Goal: Navigation & Orientation: Find specific page/section

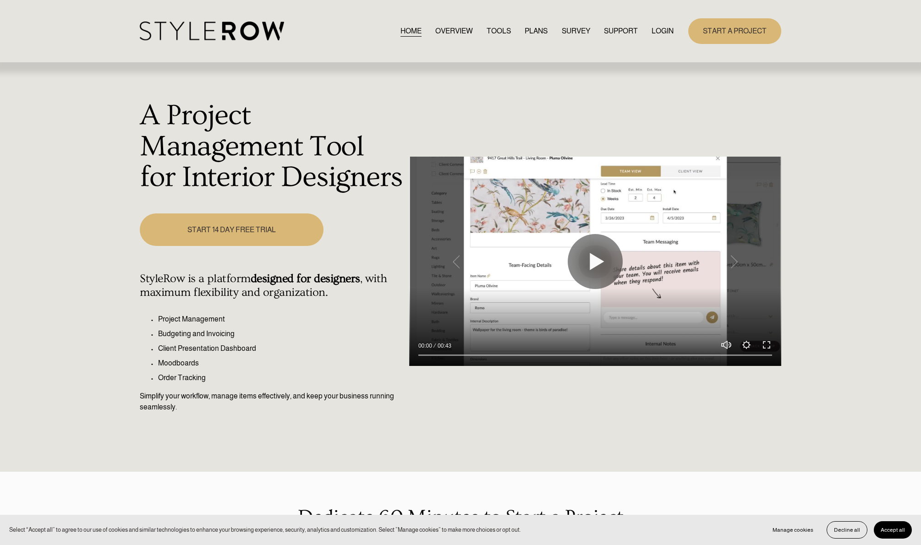
click at [663, 29] on link "LOGIN" at bounding box center [663, 31] width 22 height 12
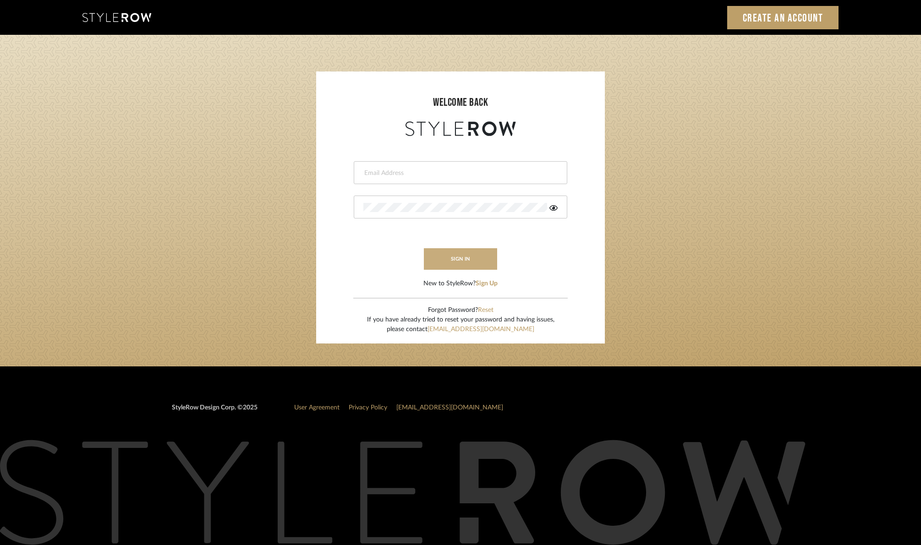
type input "[PERSON_NAME][EMAIL_ADDRESS][DOMAIN_NAME]"
click at [475, 260] on button "sign in" at bounding box center [460, 259] width 73 height 22
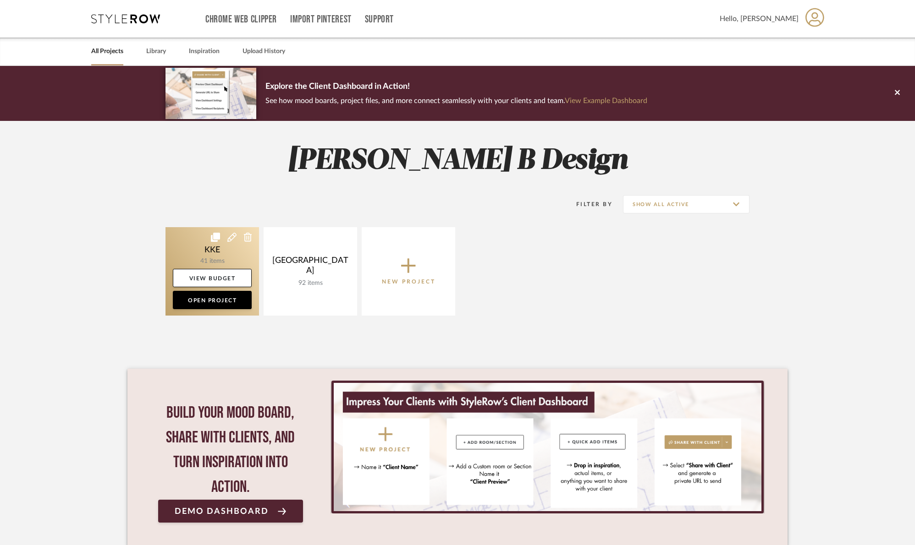
click at [229, 256] on link at bounding box center [211, 271] width 93 height 88
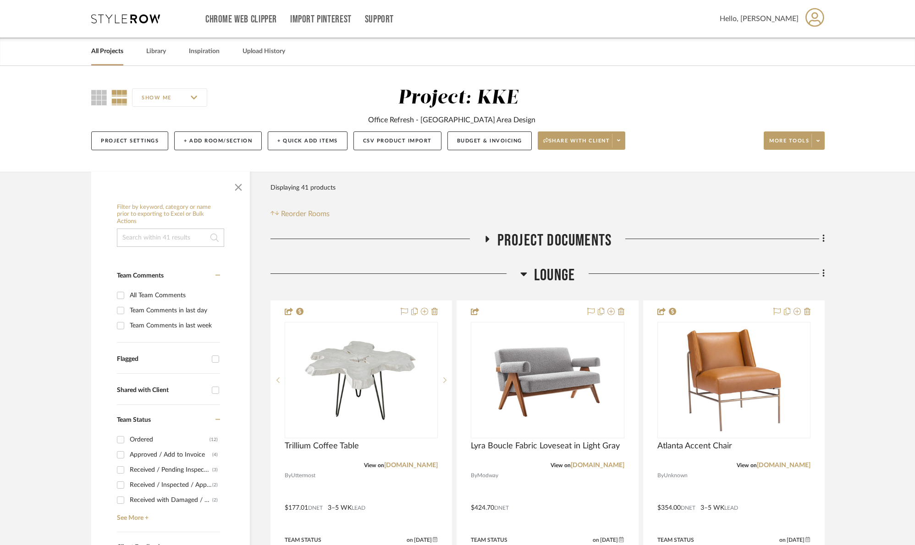
click at [237, 185] on span "button" at bounding box center [238, 186] width 22 height 22
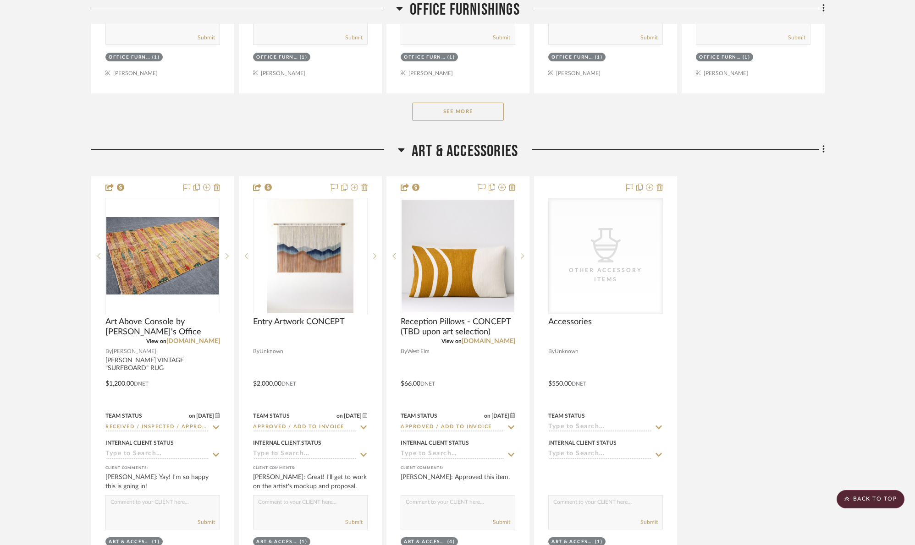
scroll to position [1187, 0]
